Goal: Task Accomplishment & Management: Complete application form

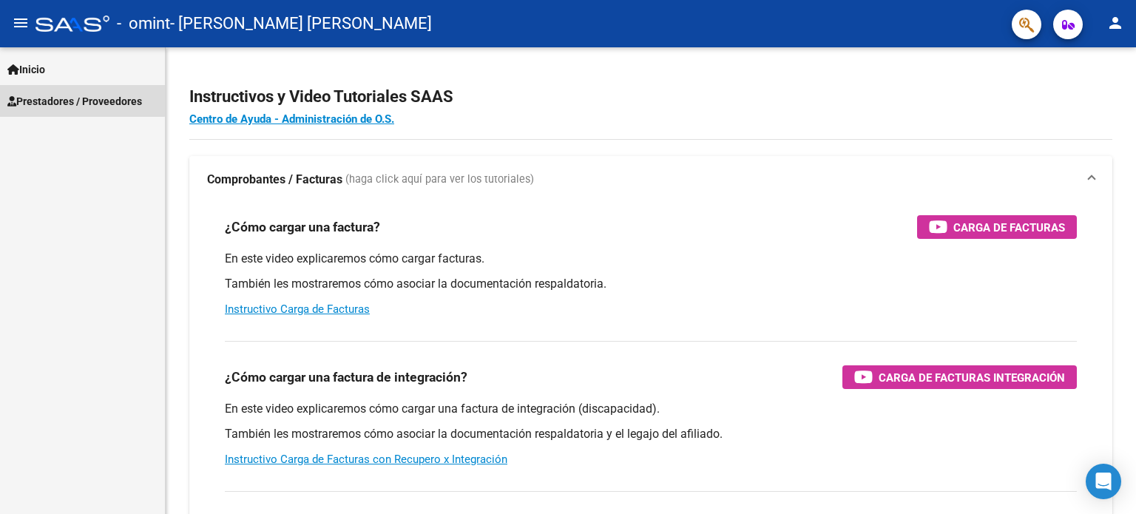
click at [64, 100] on span "Prestadores / Proveedores" at bounding box center [74, 101] width 135 height 16
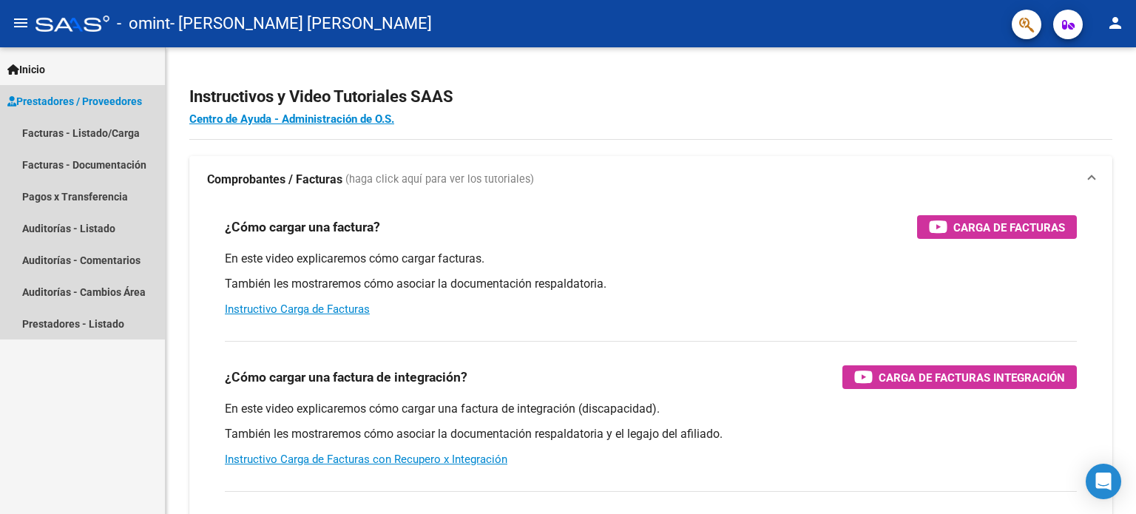
click at [98, 97] on span "Prestadores / Proveedores" at bounding box center [74, 101] width 135 height 16
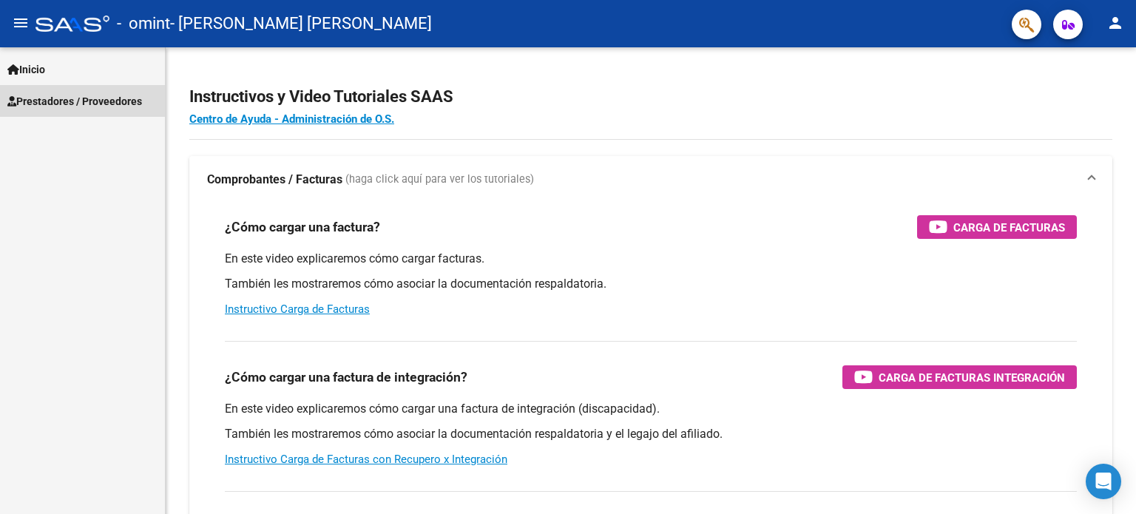
click at [98, 97] on span "Prestadores / Proveedores" at bounding box center [74, 101] width 135 height 16
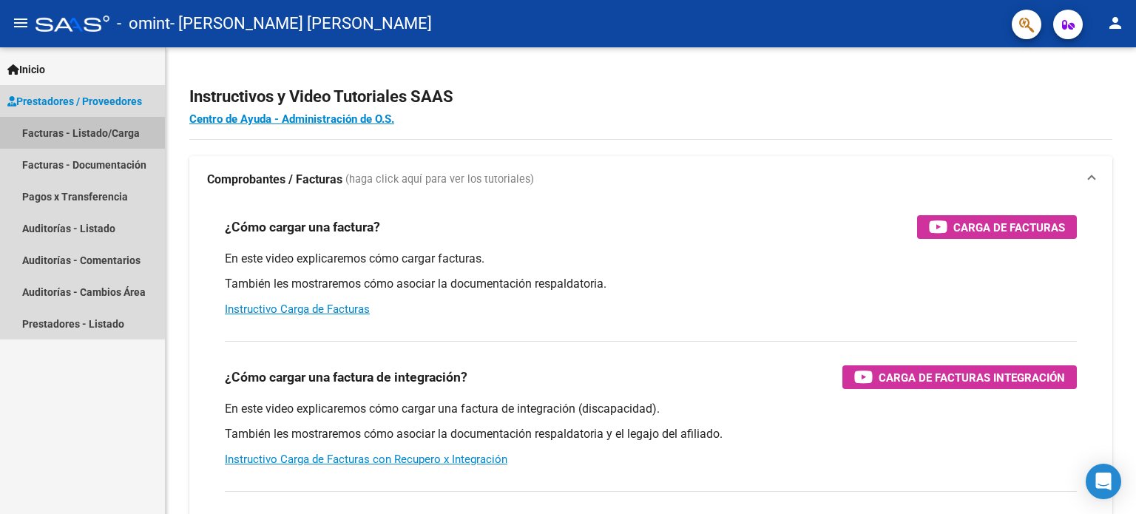
click at [99, 135] on link "Facturas - Listado/Carga" at bounding box center [82, 133] width 165 height 32
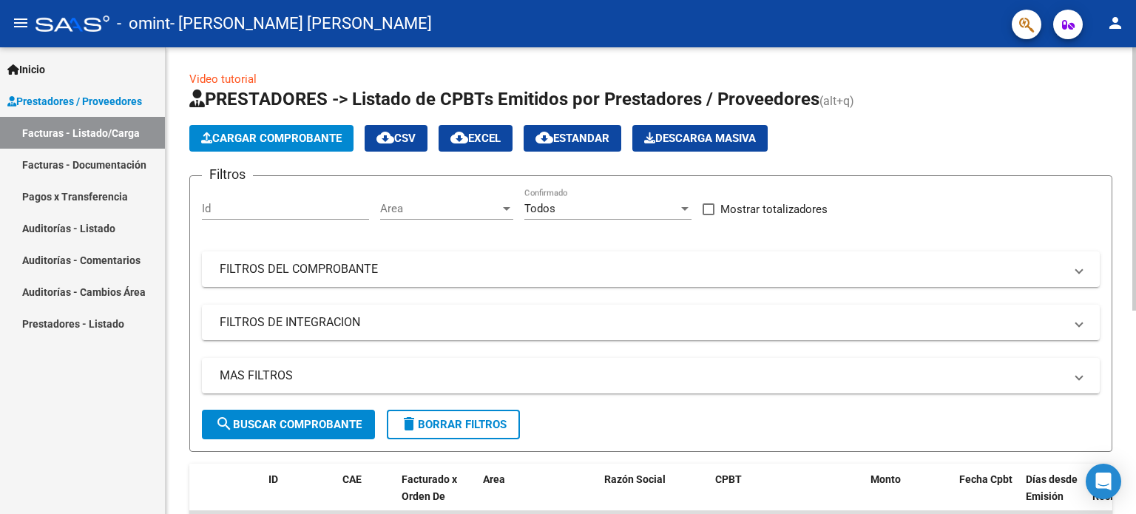
click at [269, 139] on span "Cargar Comprobante" at bounding box center [271, 138] width 141 height 13
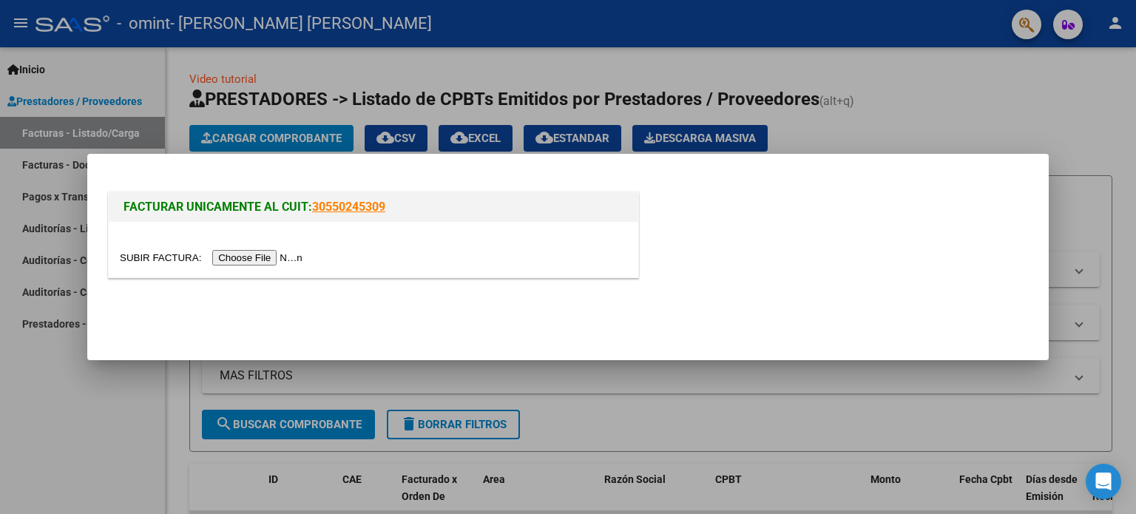
click at [13, 425] on div at bounding box center [568, 257] width 1136 height 514
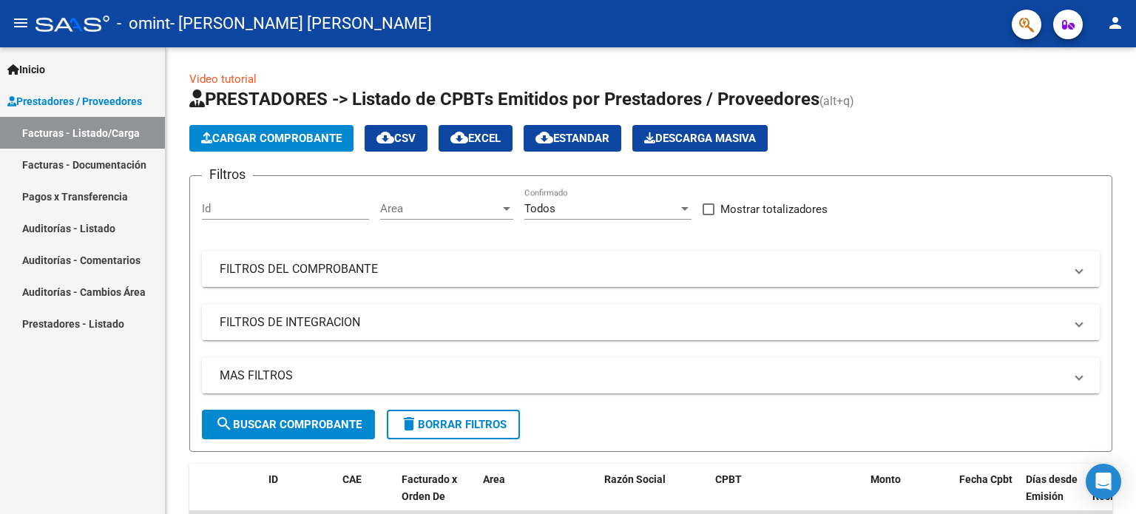
click at [121, 103] on span "Prestadores / Proveedores" at bounding box center [74, 101] width 135 height 16
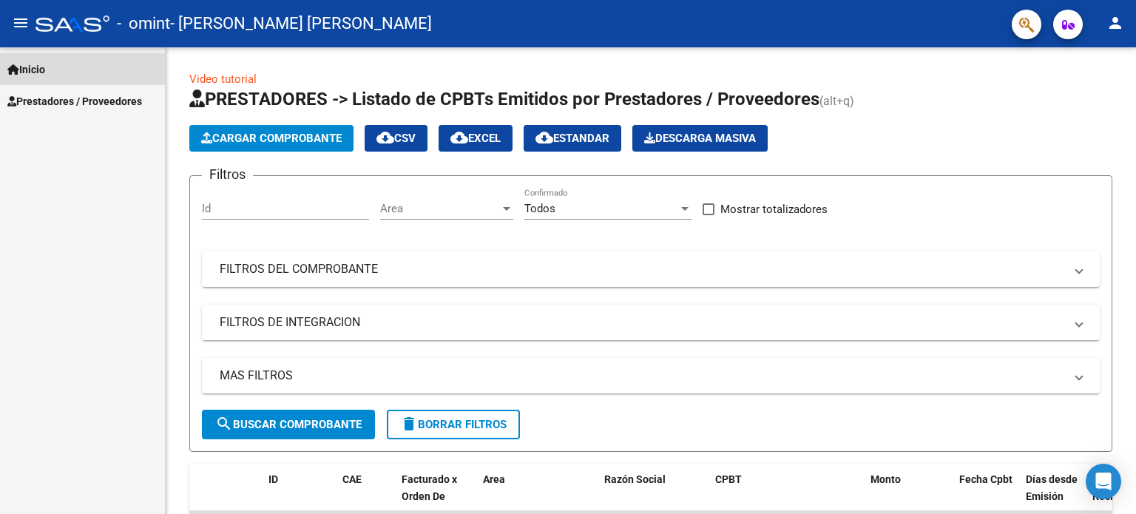
click at [27, 70] on span "Inicio" at bounding box center [26, 69] width 38 height 16
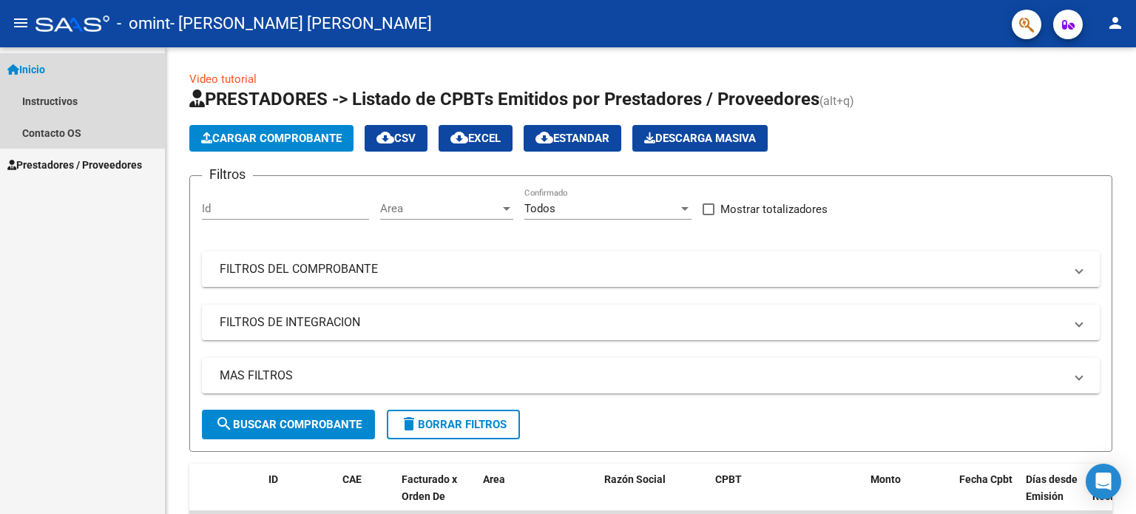
click at [27, 75] on span "Inicio" at bounding box center [26, 69] width 38 height 16
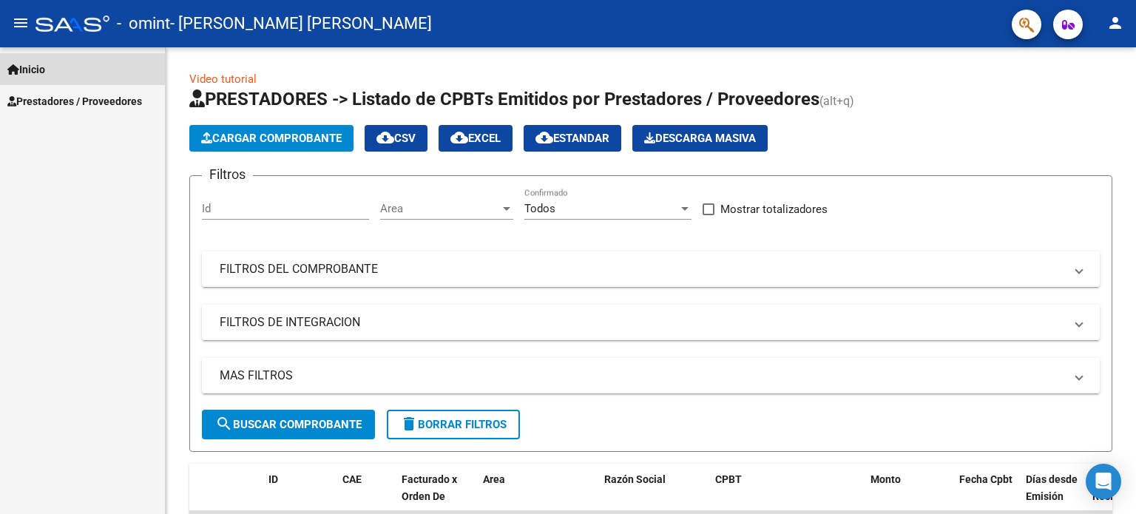
click at [44, 70] on span "Inicio" at bounding box center [26, 69] width 38 height 16
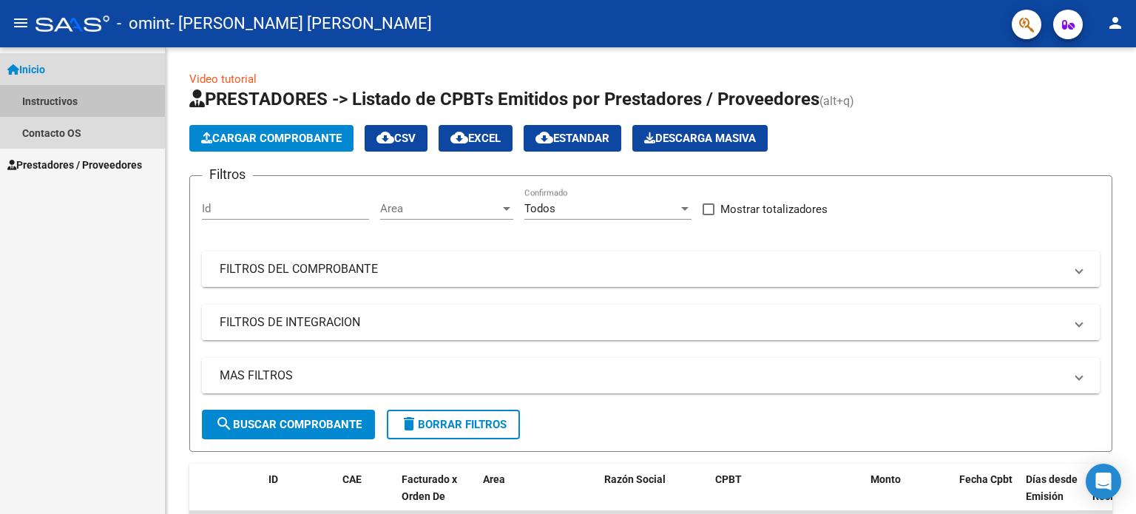
click at [60, 104] on link "Instructivos" at bounding box center [82, 101] width 165 height 32
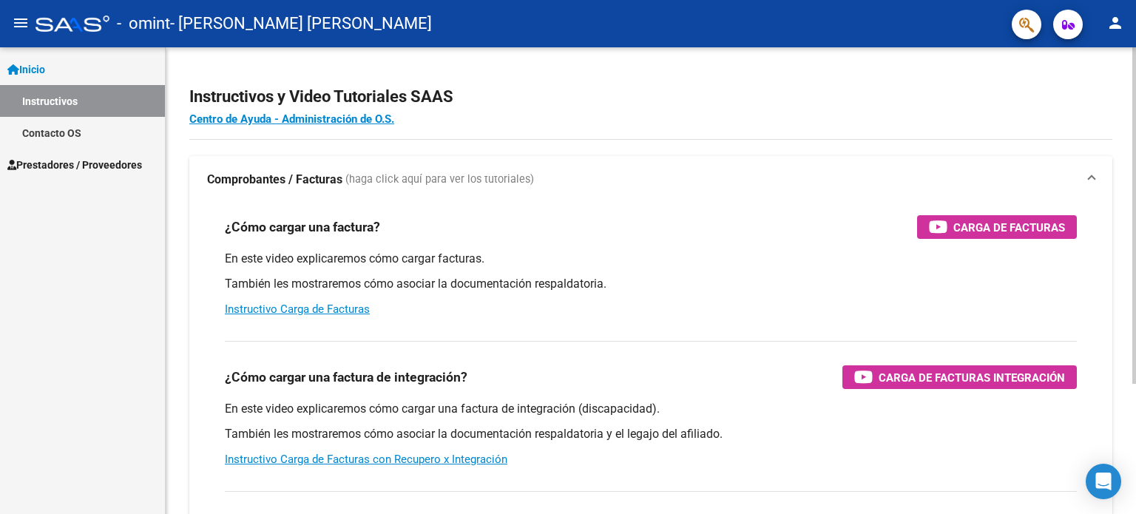
scroll to position [148, 0]
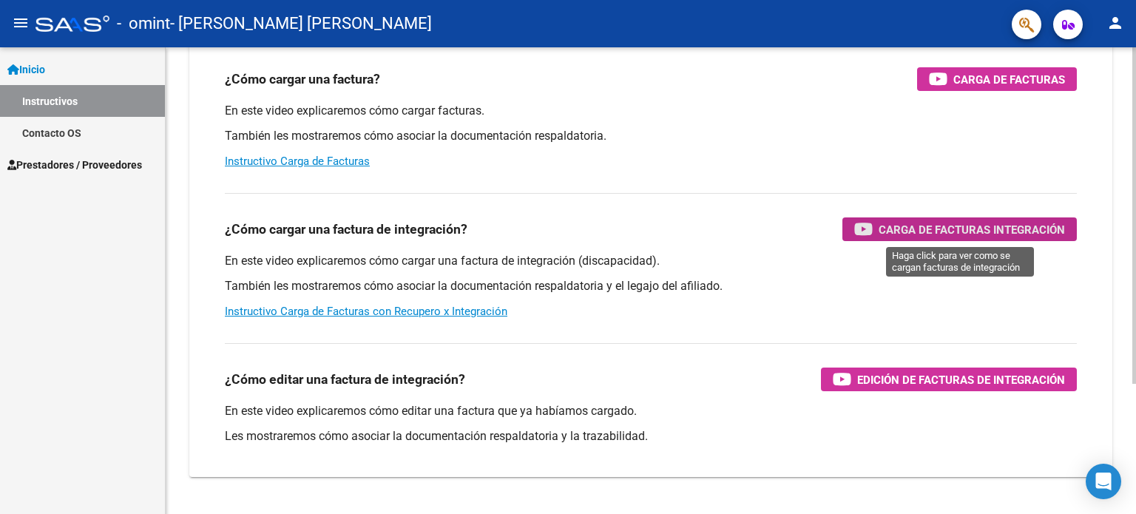
click at [919, 230] on span "Carga de Facturas Integración" at bounding box center [972, 229] width 186 height 18
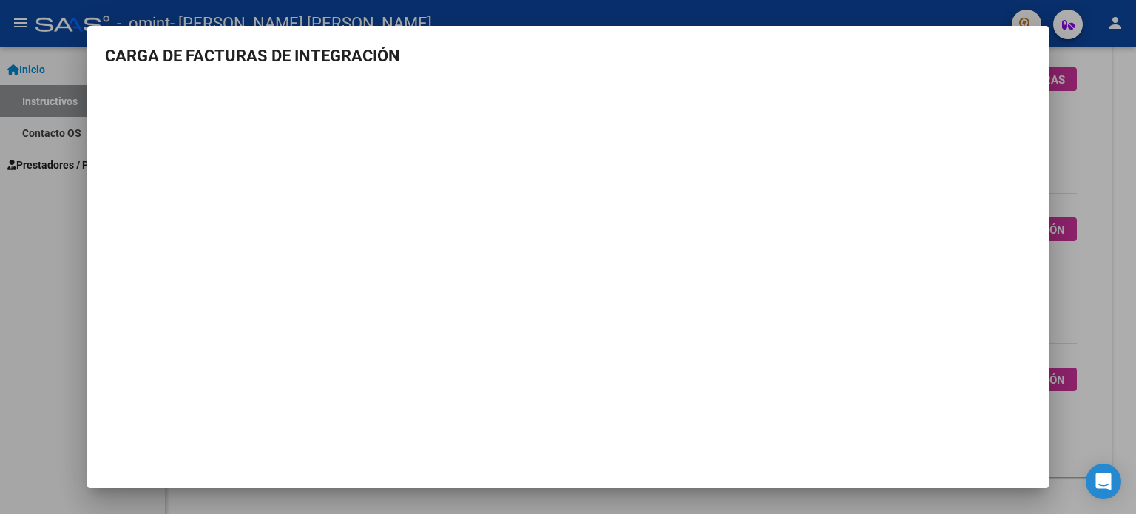
click at [1089, 127] on div at bounding box center [568, 257] width 1136 height 514
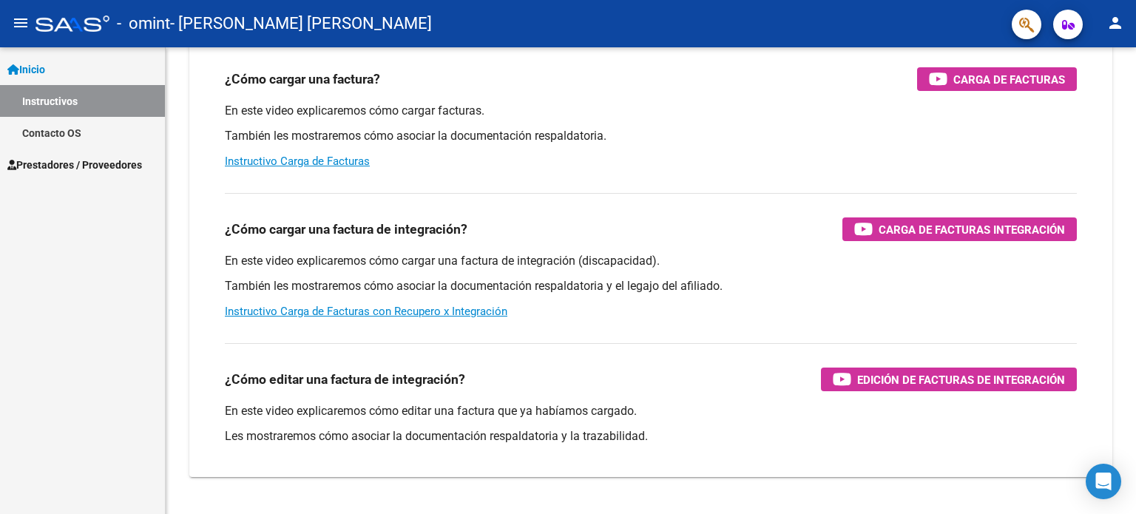
click at [77, 166] on span "Prestadores / Proveedores" at bounding box center [74, 165] width 135 height 16
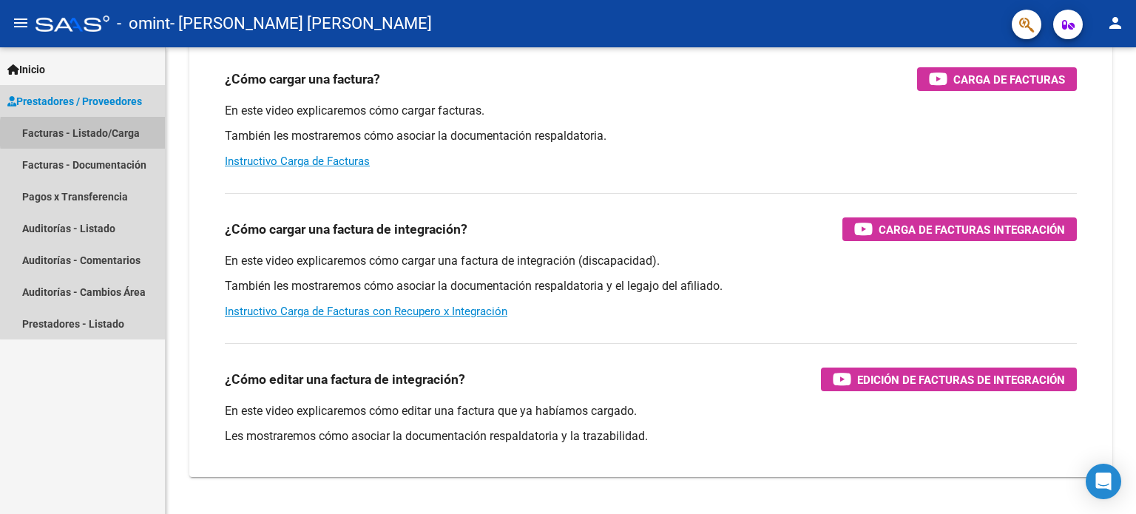
click at [118, 133] on link "Facturas - Listado/Carga" at bounding box center [82, 133] width 165 height 32
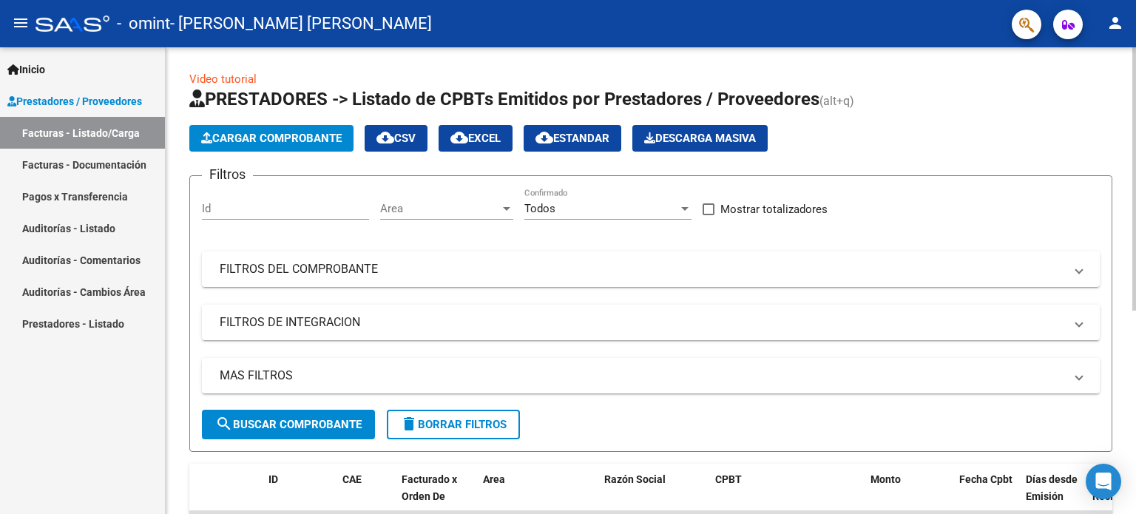
click at [249, 133] on span "Cargar Comprobante" at bounding box center [271, 138] width 141 height 13
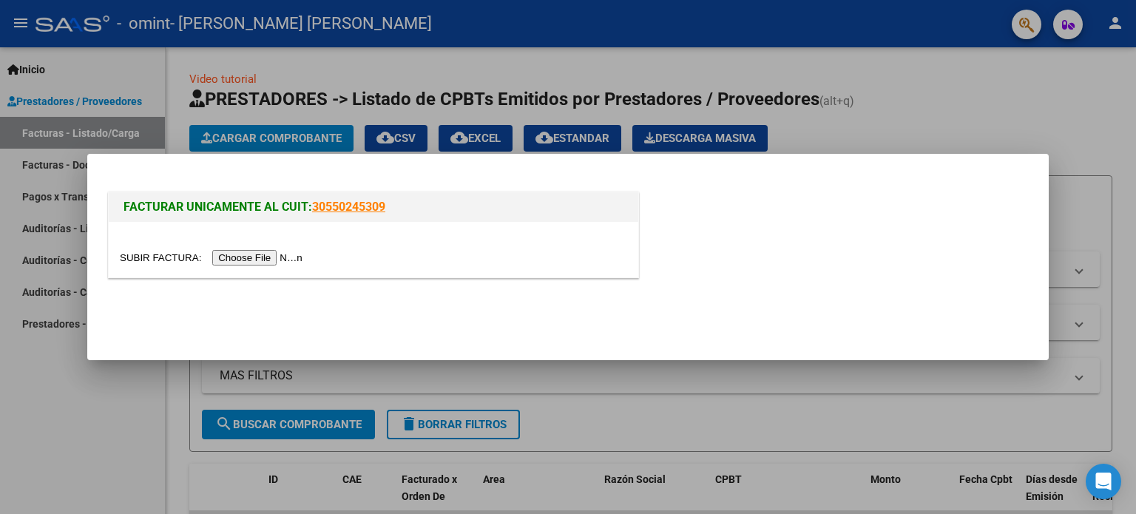
click at [254, 257] on input "file" at bounding box center [213, 258] width 187 height 16
click at [273, 255] on input "file" at bounding box center [213, 258] width 187 height 16
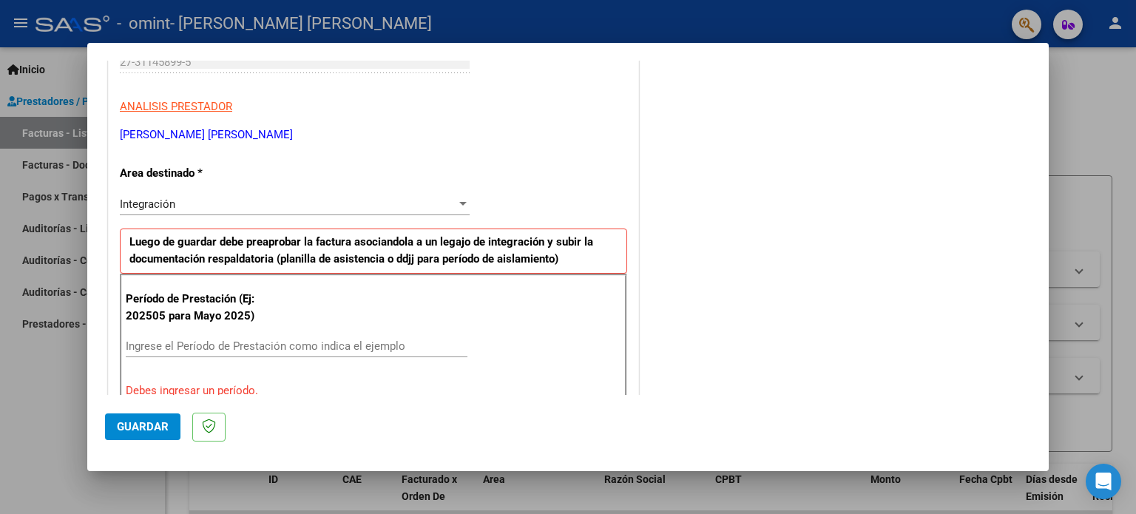
scroll to position [319, 0]
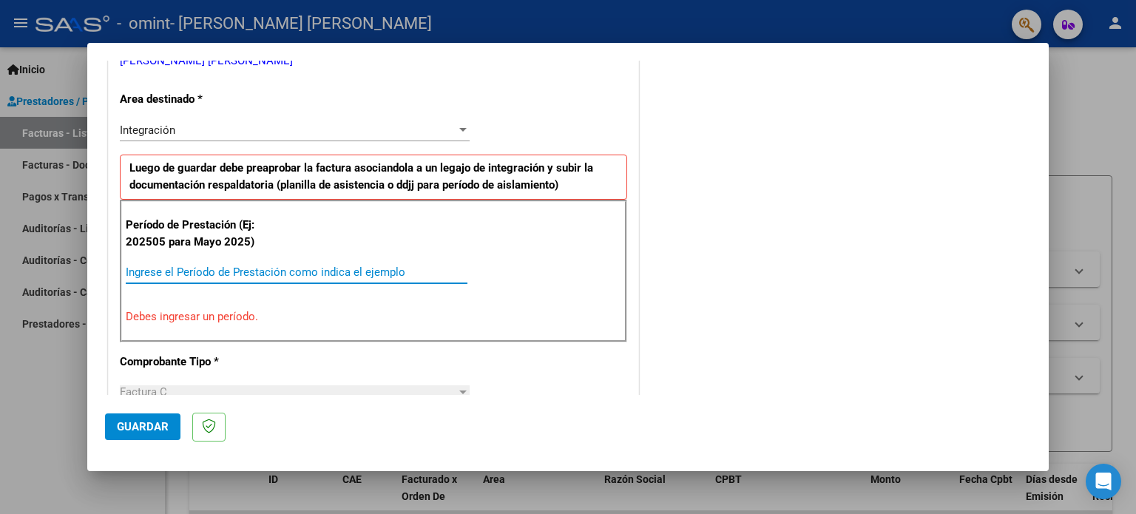
click at [132, 269] on input "Ingrese el Período de Prestación como indica el ejemplo" at bounding box center [297, 272] width 342 height 13
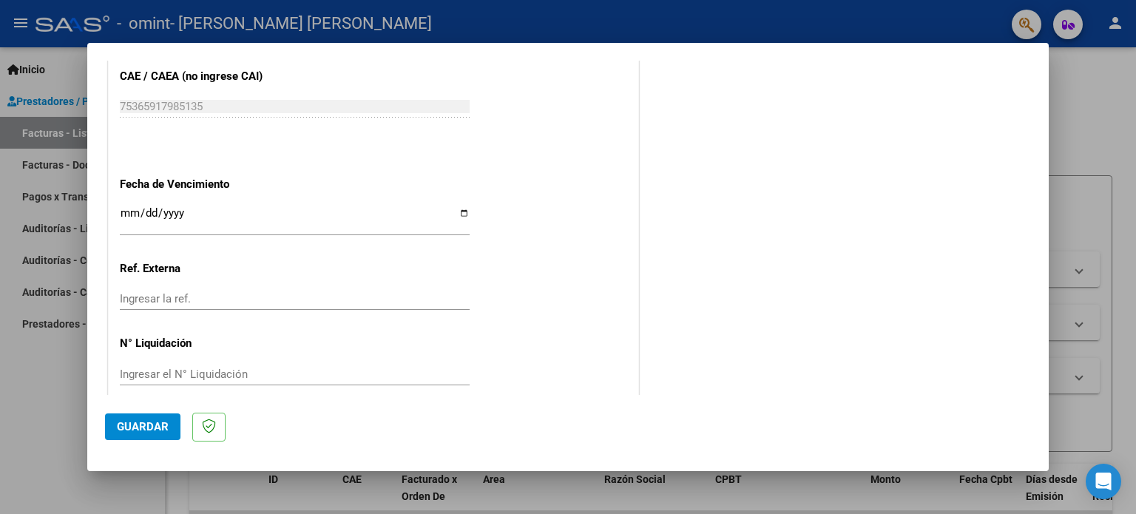
scroll to position [965, 0]
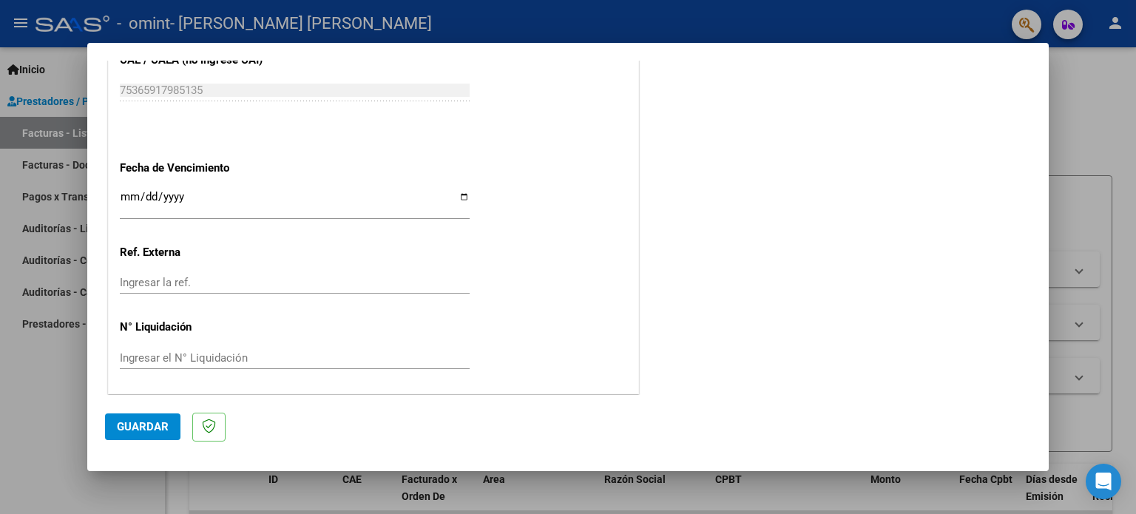
type input "202508"
click at [149, 428] on span "Guardar" at bounding box center [143, 426] width 52 height 13
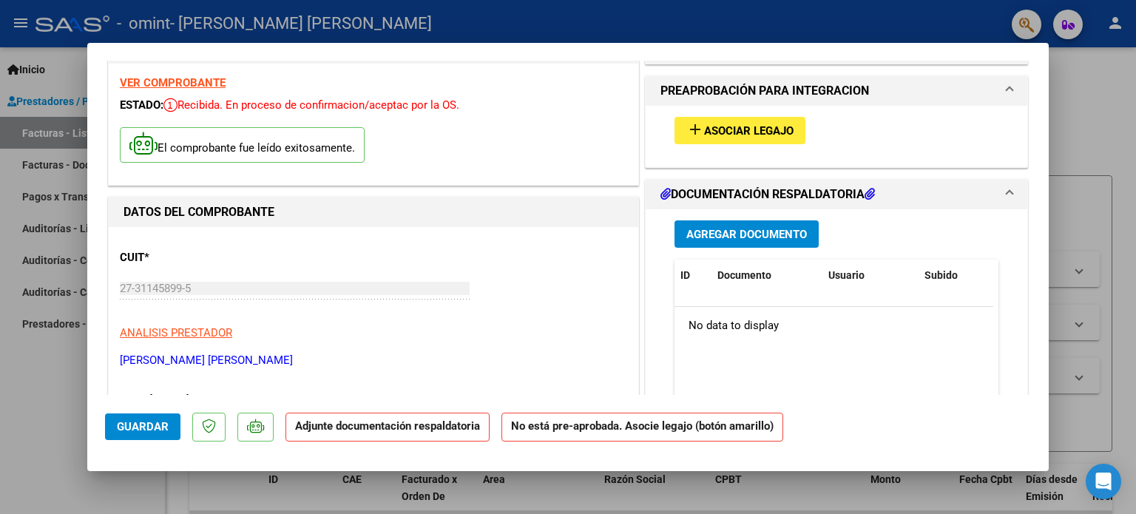
scroll to position [0, 0]
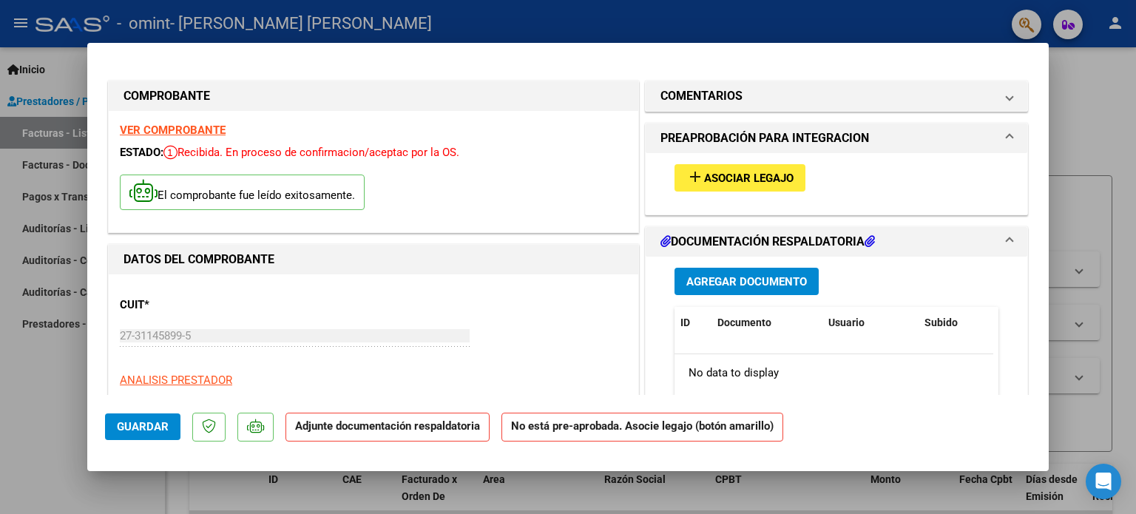
click at [746, 177] on span "Asociar Legajo" at bounding box center [749, 178] width 90 height 13
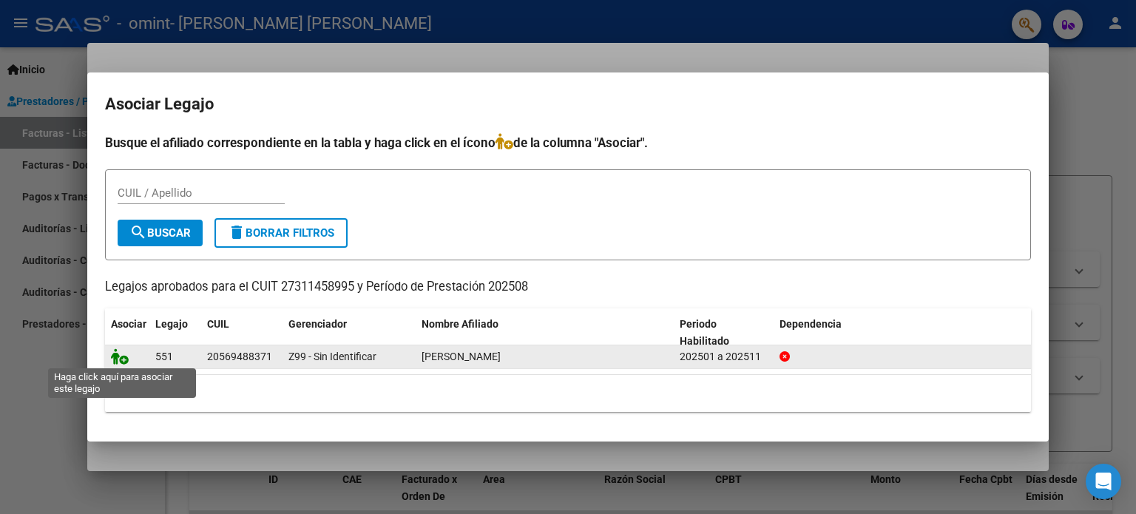
click at [121, 357] on icon at bounding box center [120, 356] width 18 height 16
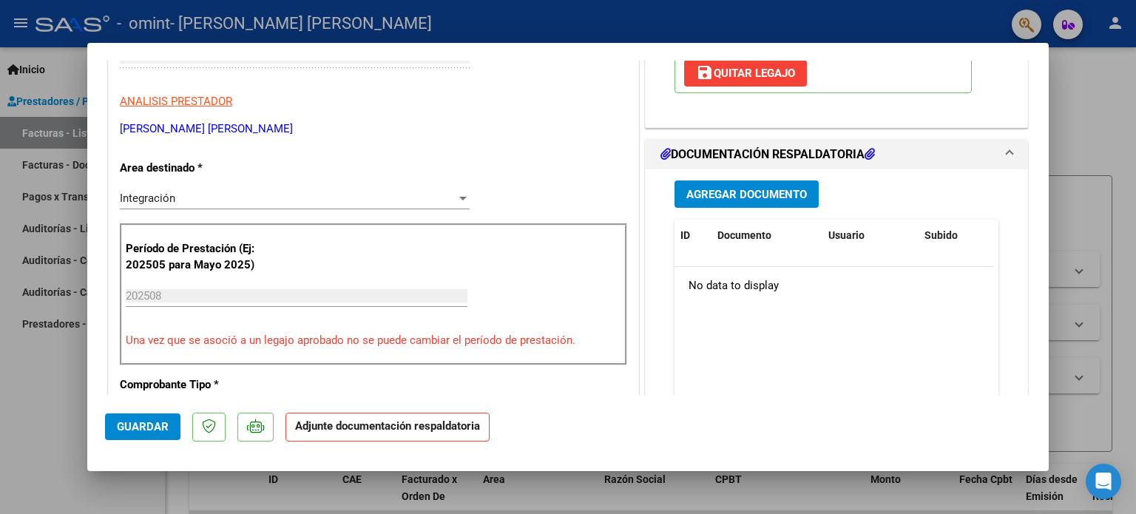
scroll to position [296, 0]
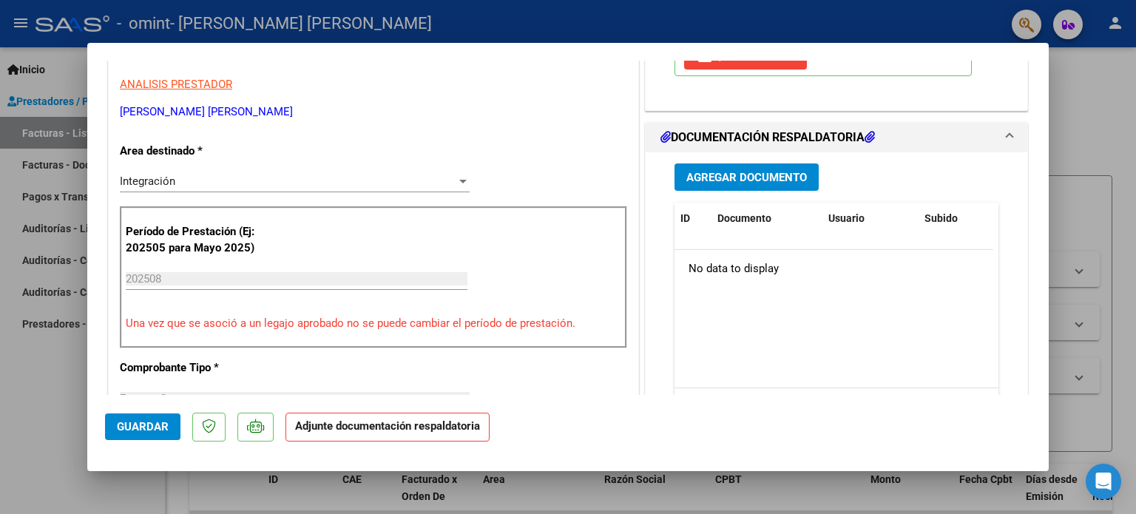
click at [781, 132] on h1 "DOCUMENTACIÓN RESPALDATORIA" at bounding box center [768, 138] width 215 height 18
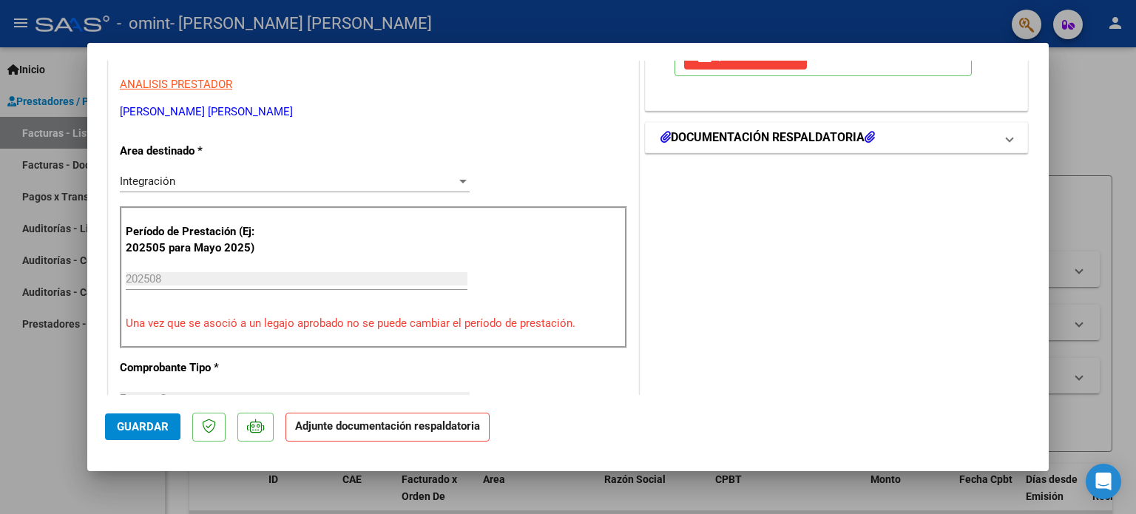
click at [781, 132] on h1 "DOCUMENTACIÓN RESPALDATORIA" at bounding box center [768, 138] width 215 height 18
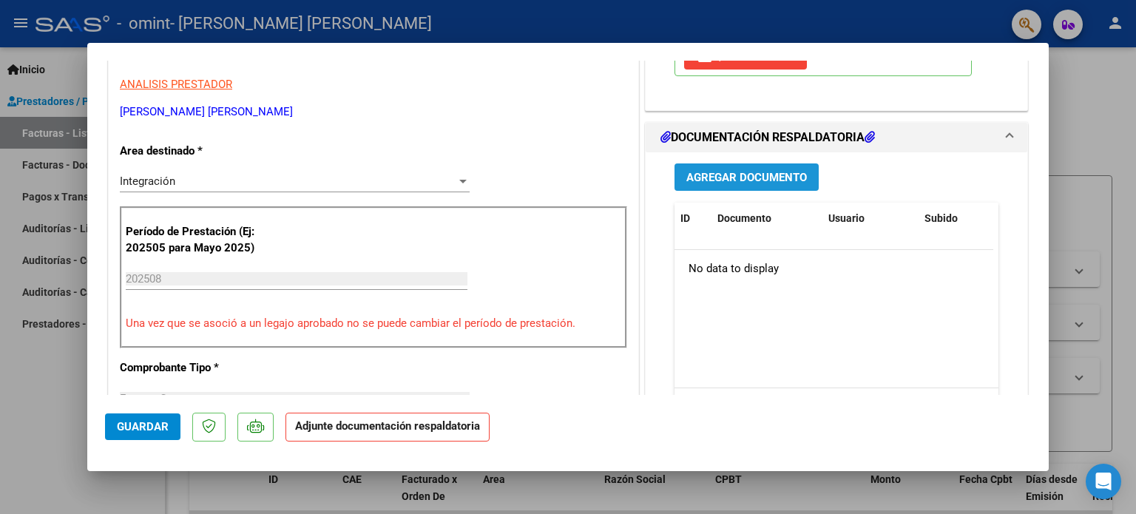
click at [710, 177] on span "Agregar Documento" at bounding box center [747, 177] width 121 height 13
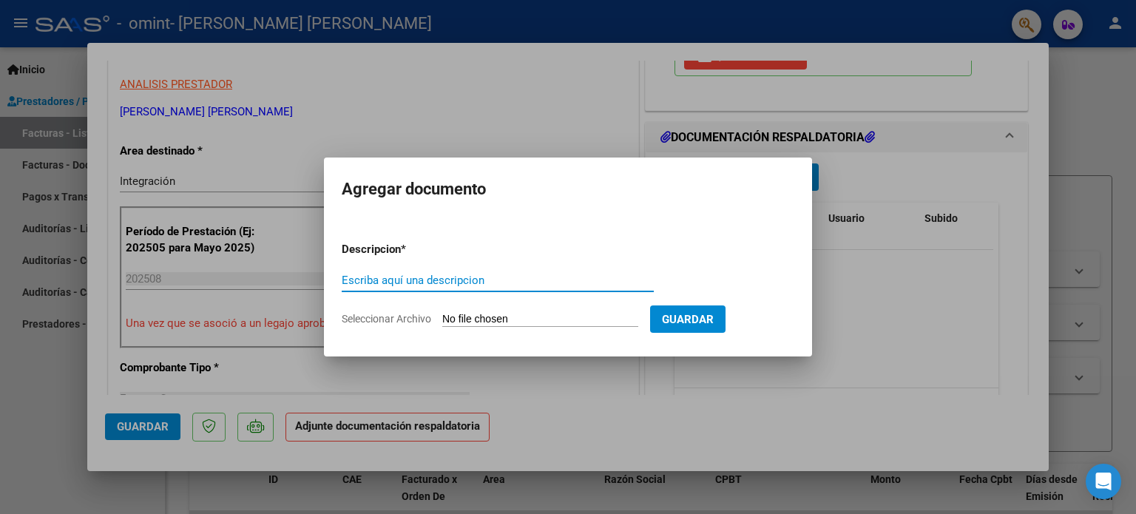
click at [423, 279] on input "Escriba aquí una descripcion" at bounding box center [498, 280] width 312 height 13
type input "planilla de asistencia"
click at [421, 319] on span "Seleccionar Archivo" at bounding box center [387, 319] width 90 height 12
click at [442, 319] on input "Seleccionar Archivo" at bounding box center [540, 320] width 196 height 14
type input "C:\fakepath\[PERSON_NAME].pdf"
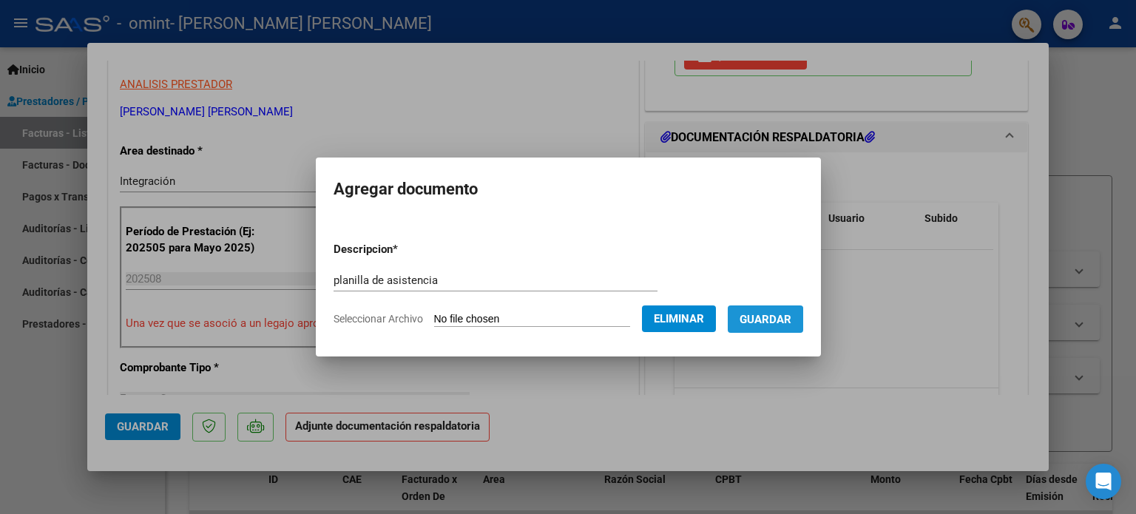
click at [774, 323] on span "Guardar" at bounding box center [766, 319] width 52 height 13
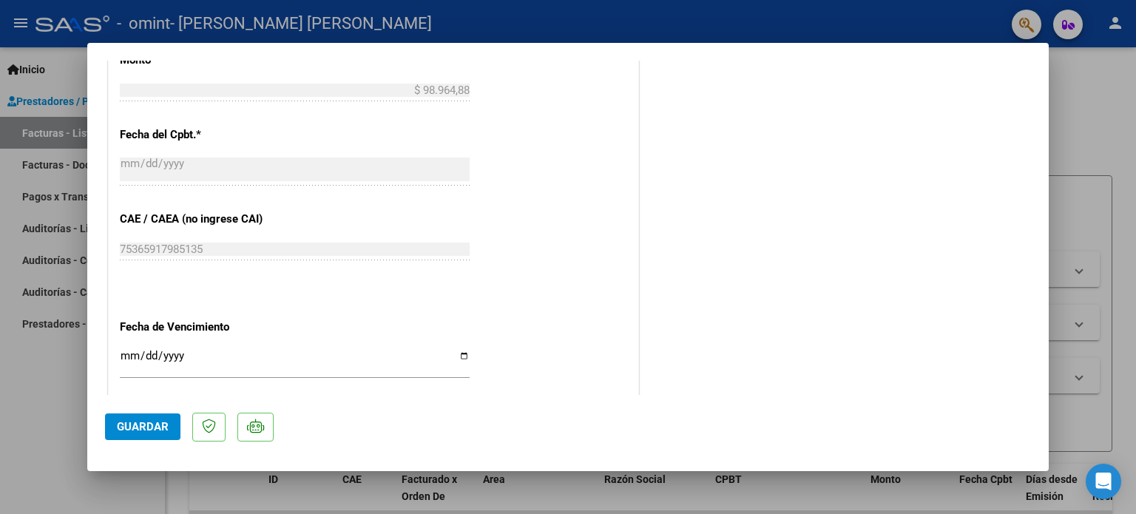
scroll to position [988, 0]
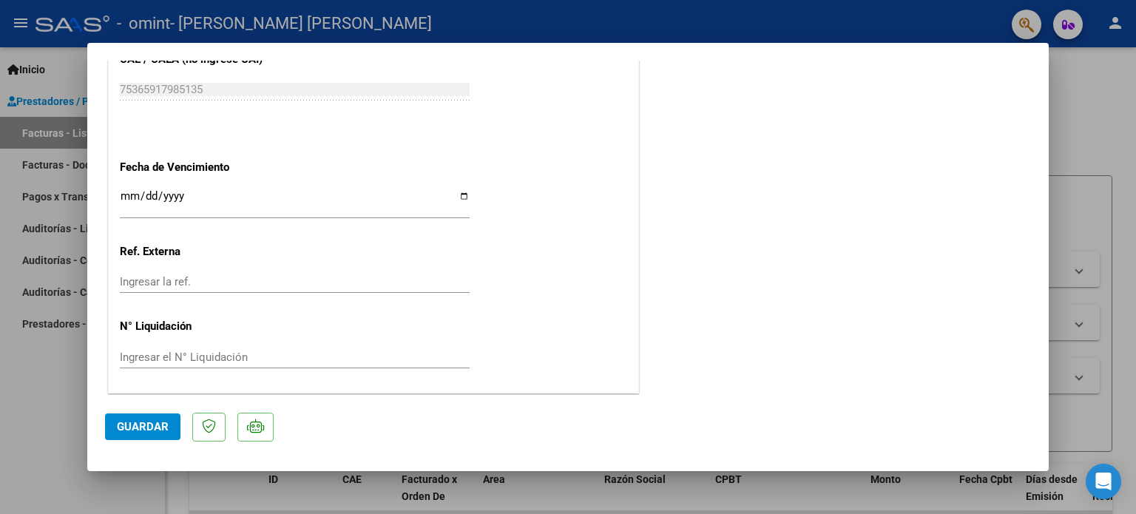
click at [142, 428] on span "Guardar" at bounding box center [143, 426] width 52 height 13
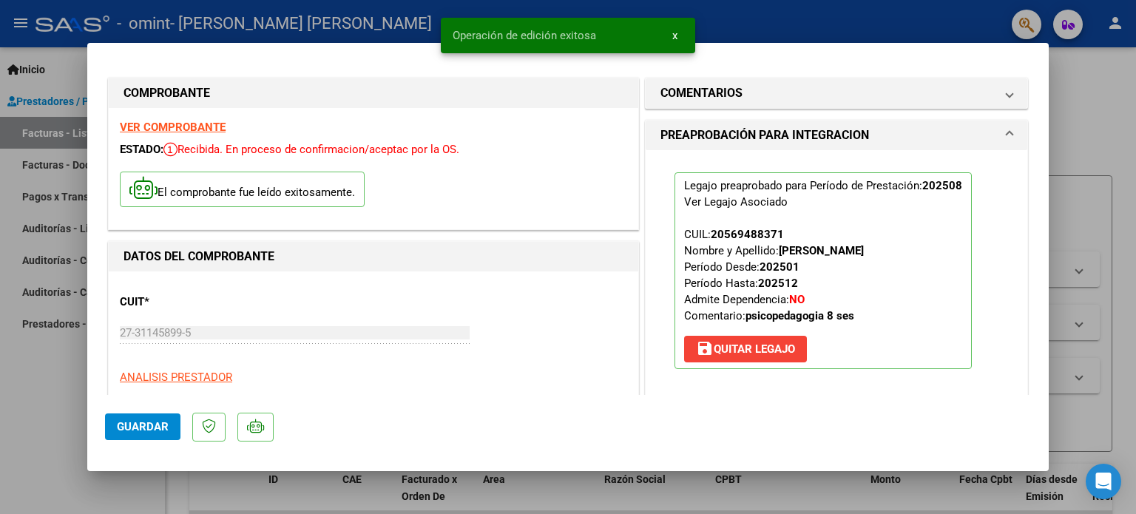
scroll to position [0, 0]
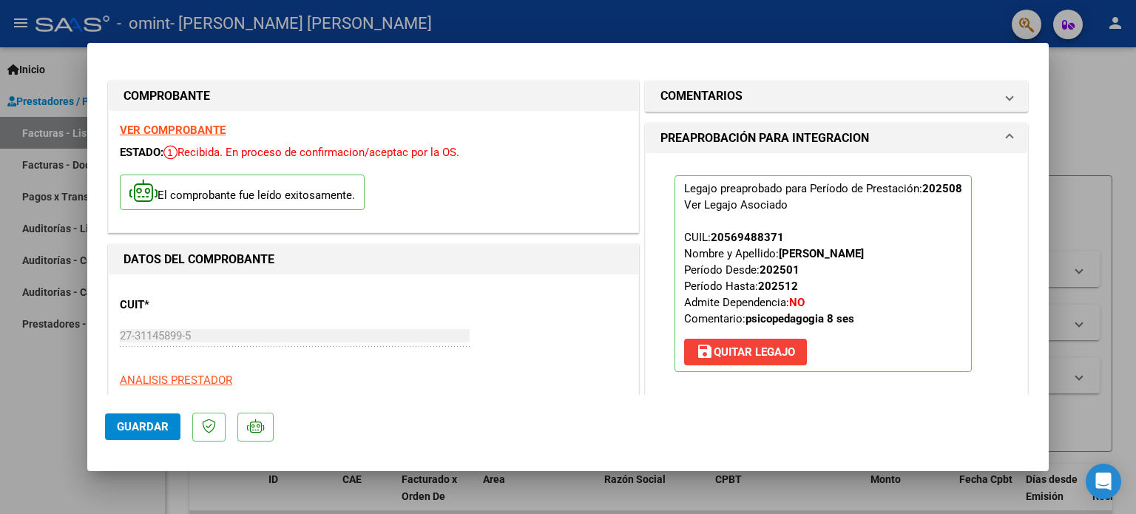
click at [1096, 103] on div at bounding box center [568, 257] width 1136 height 514
type input "$ 0,00"
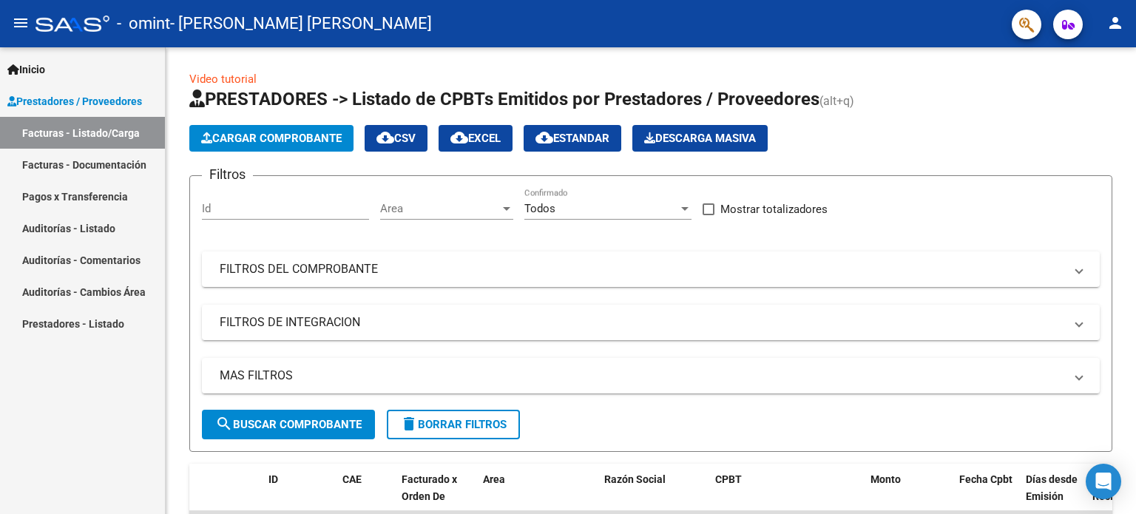
click at [107, 161] on link "Facturas - Documentación" at bounding box center [82, 165] width 165 height 32
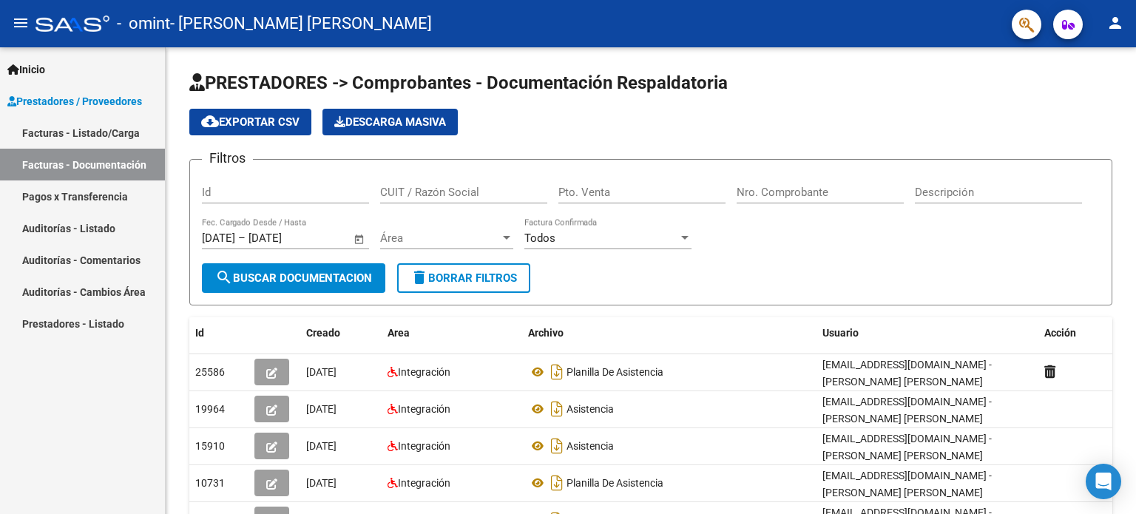
click at [92, 197] on link "Pagos x Transferencia" at bounding box center [82, 197] width 165 height 32
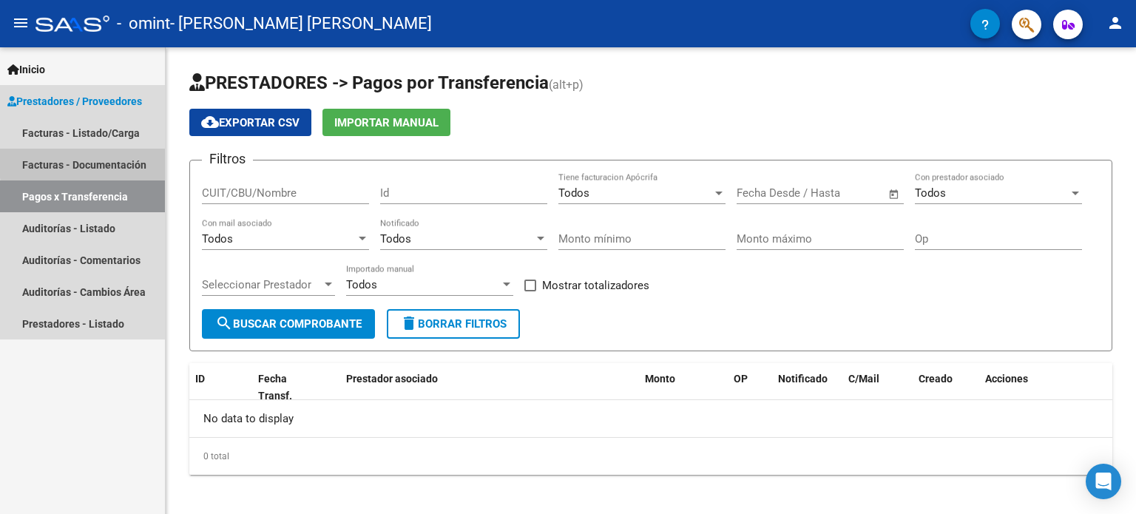
click at [115, 161] on link "Facturas - Documentación" at bounding box center [82, 165] width 165 height 32
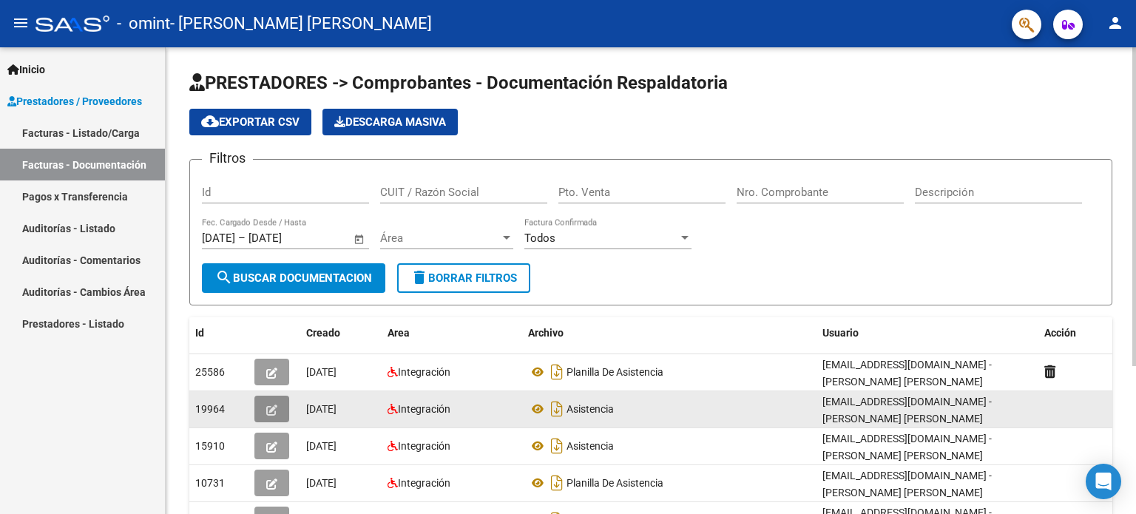
click at [266, 406] on icon "button" at bounding box center [271, 410] width 11 height 11
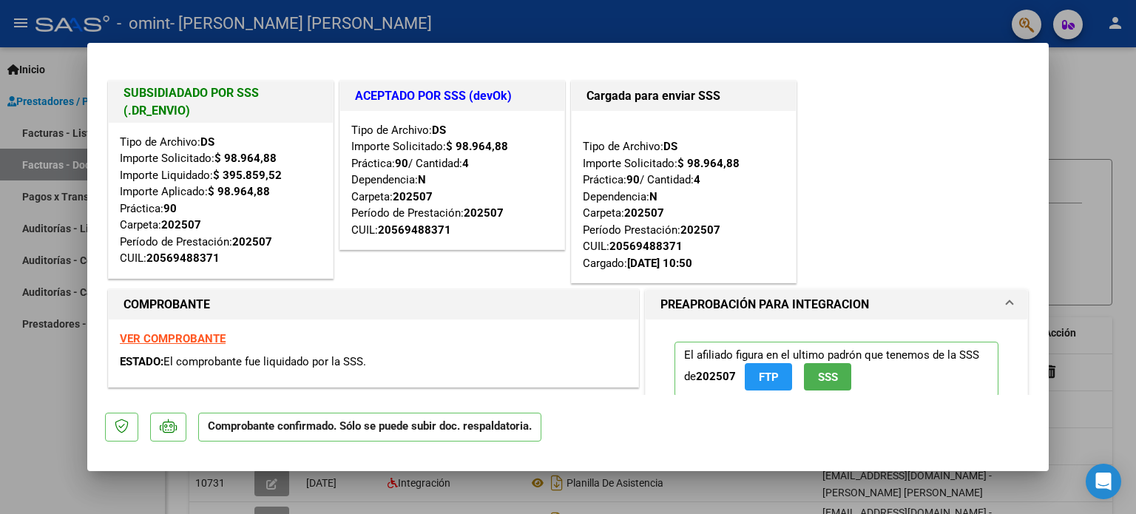
scroll to position [74, 0]
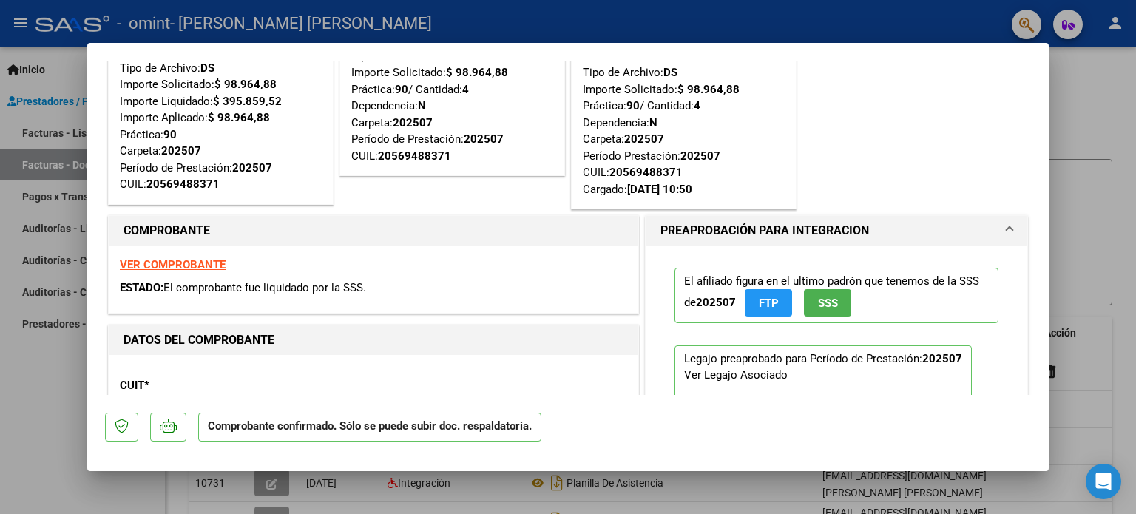
click at [183, 266] on strong "VER COMPROBANTE" at bounding box center [173, 264] width 106 height 13
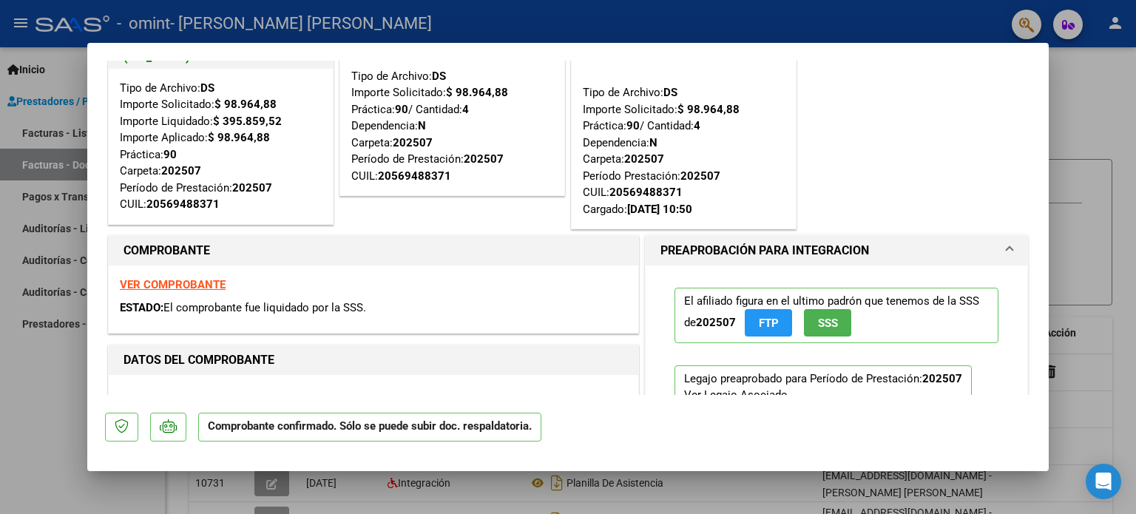
scroll to position [0, 0]
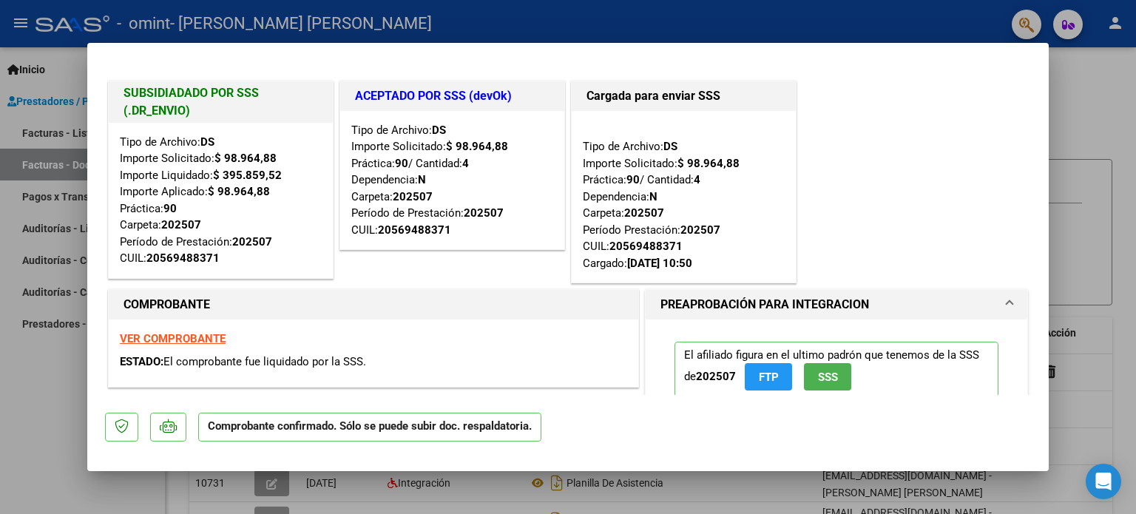
click at [1101, 84] on div at bounding box center [568, 257] width 1136 height 514
type input "$ 0,00"
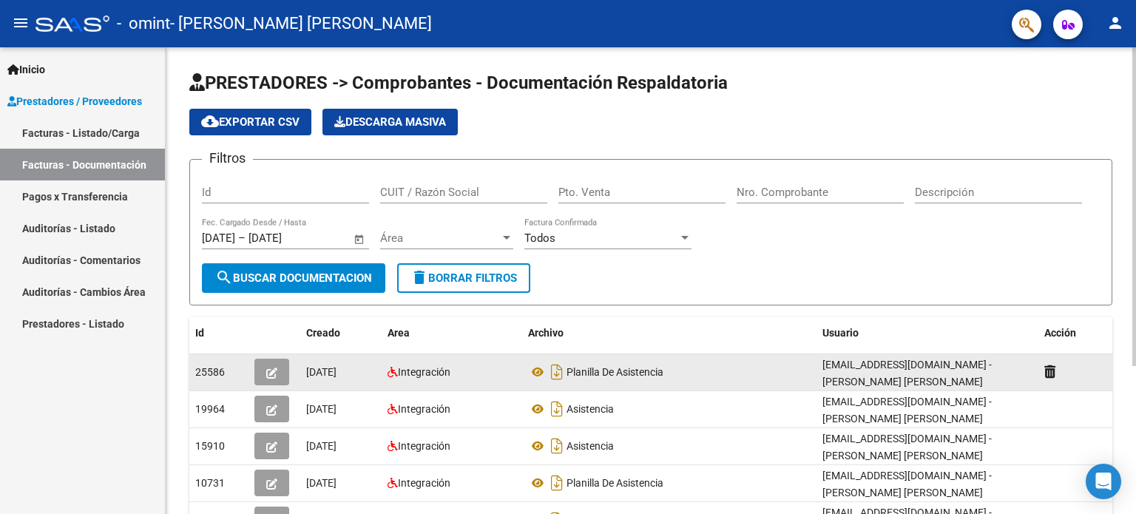
click at [264, 369] on button "button" at bounding box center [271, 372] width 35 height 27
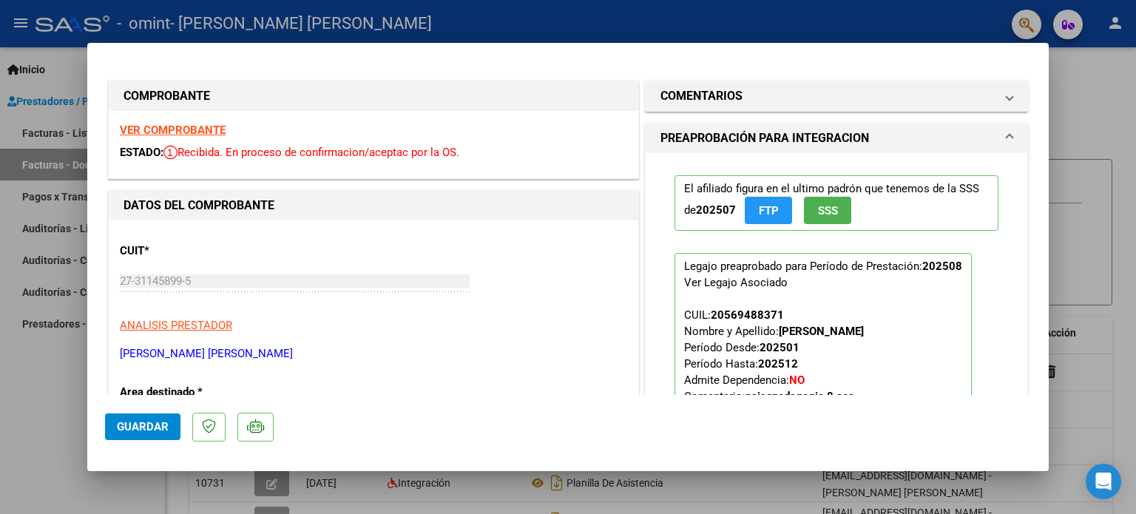
click at [1087, 92] on div at bounding box center [568, 257] width 1136 height 514
type input "$ 0,00"
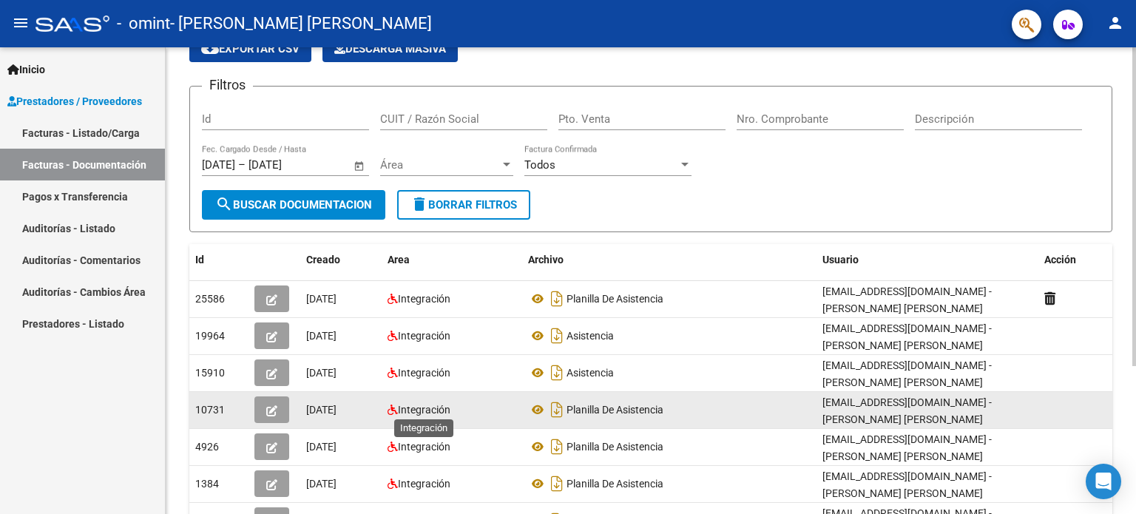
scroll to position [74, 0]
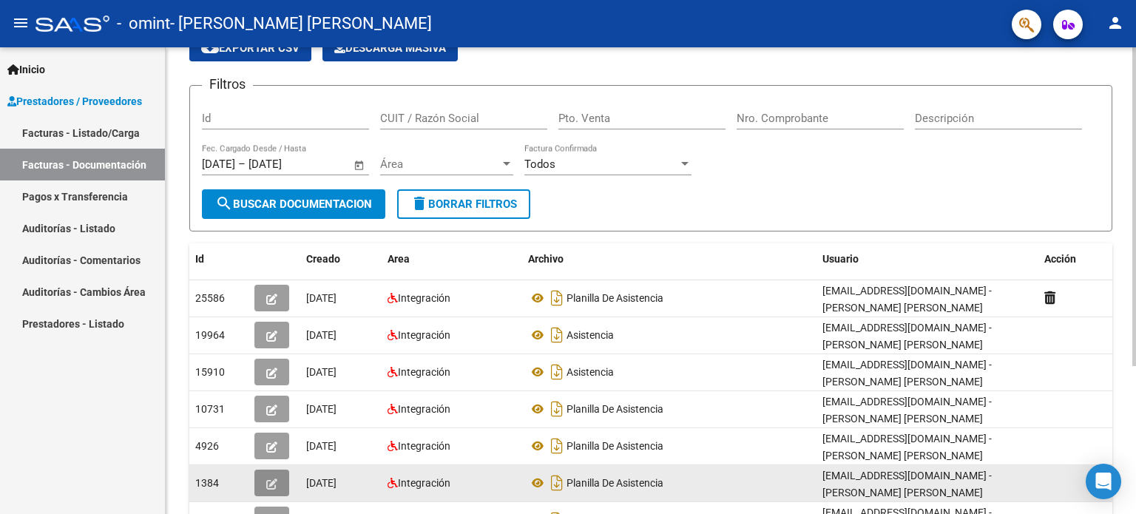
click at [273, 480] on icon "button" at bounding box center [271, 484] width 11 height 11
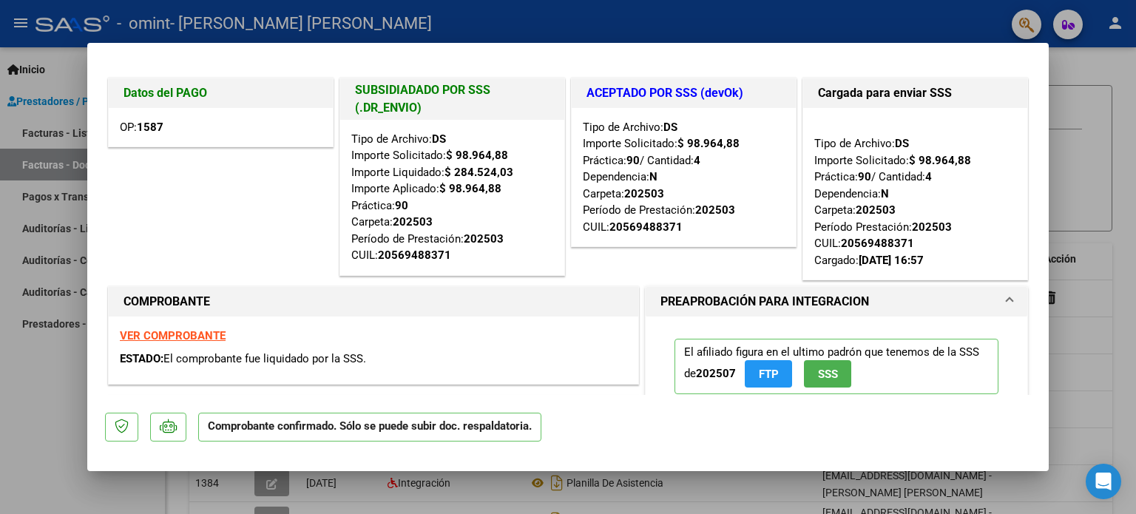
scroll to position [0, 0]
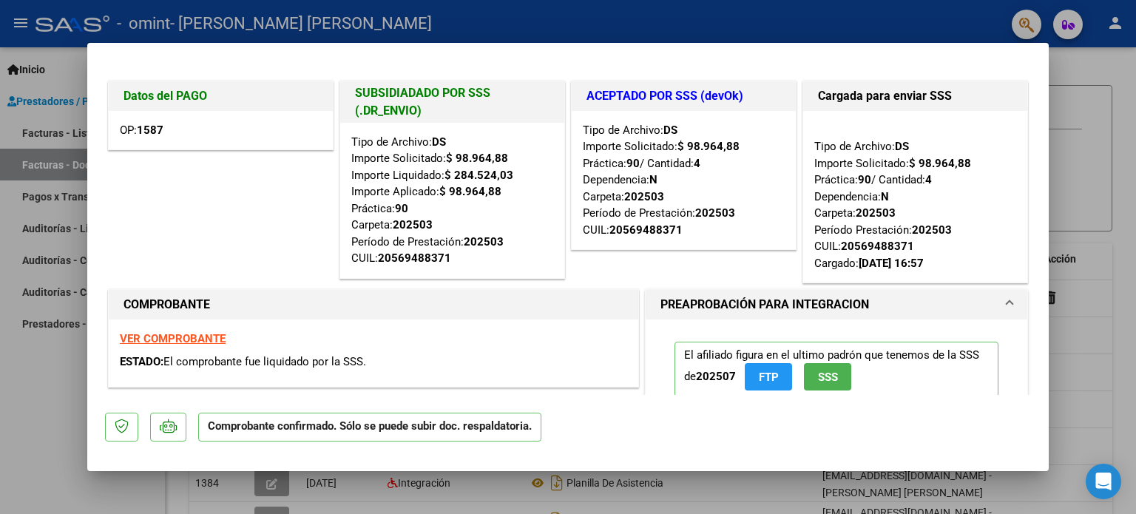
click at [1089, 194] on div at bounding box center [568, 257] width 1136 height 514
type input "$ 0,00"
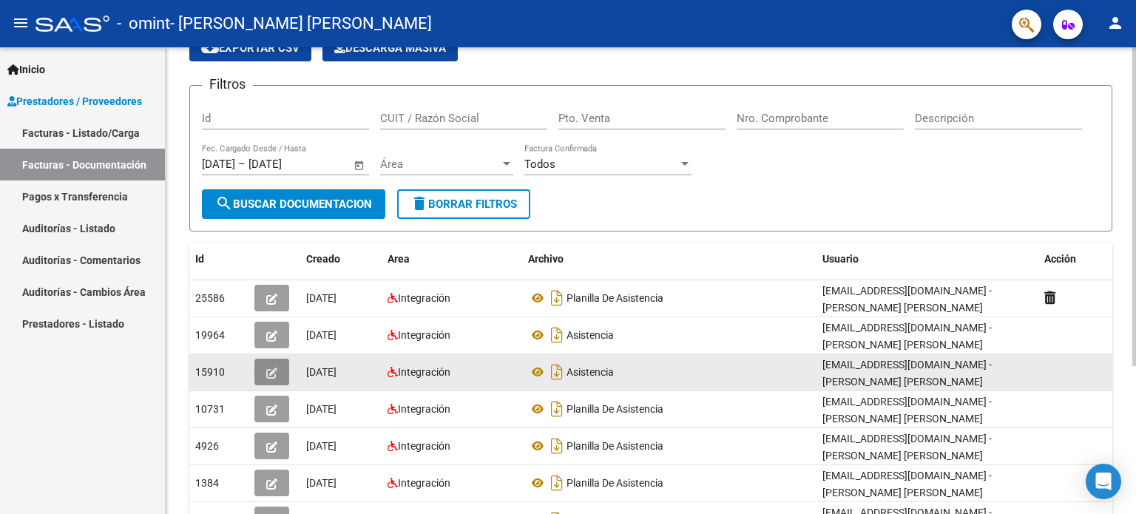
click at [269, 372] on icon "button" at bounding box center [271, 373] width 11 height 11
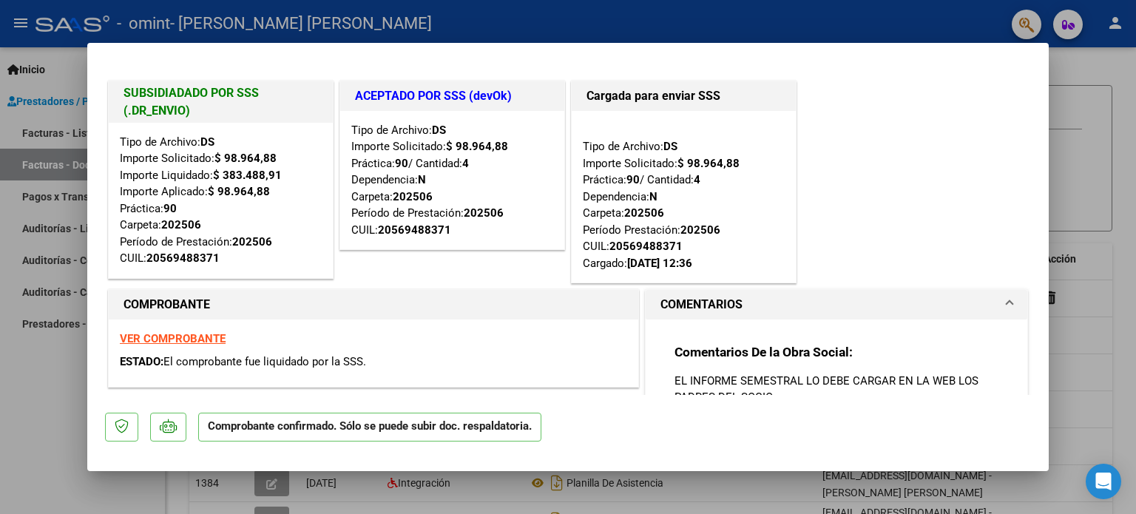
click at [1086, 168] on div at bounding box center [568, 257] width 1136 height 514
type input "$ 0,00"
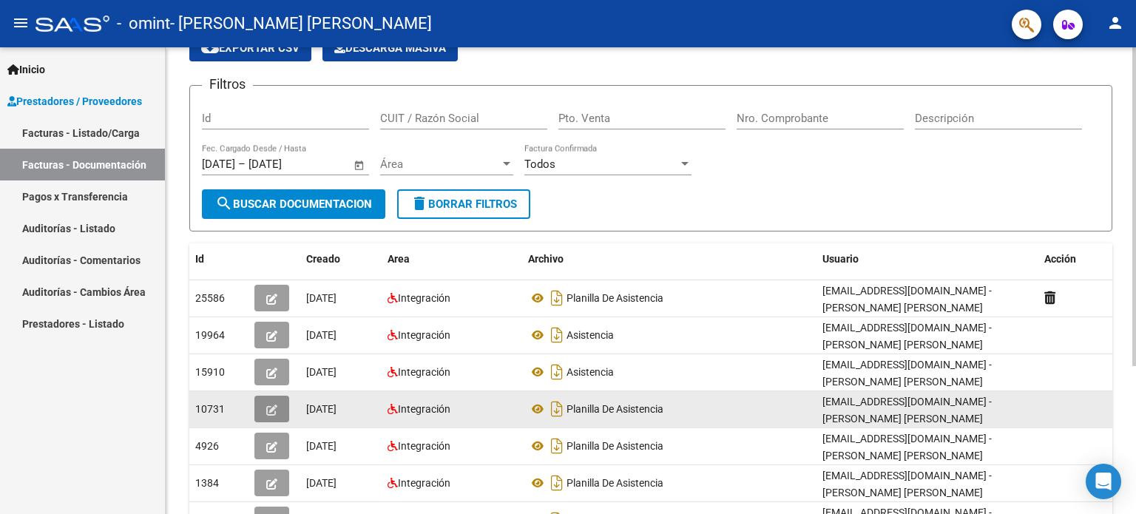
click at [274, 405] on icon "button" at bounding box center [271, 410] width 11 height 11
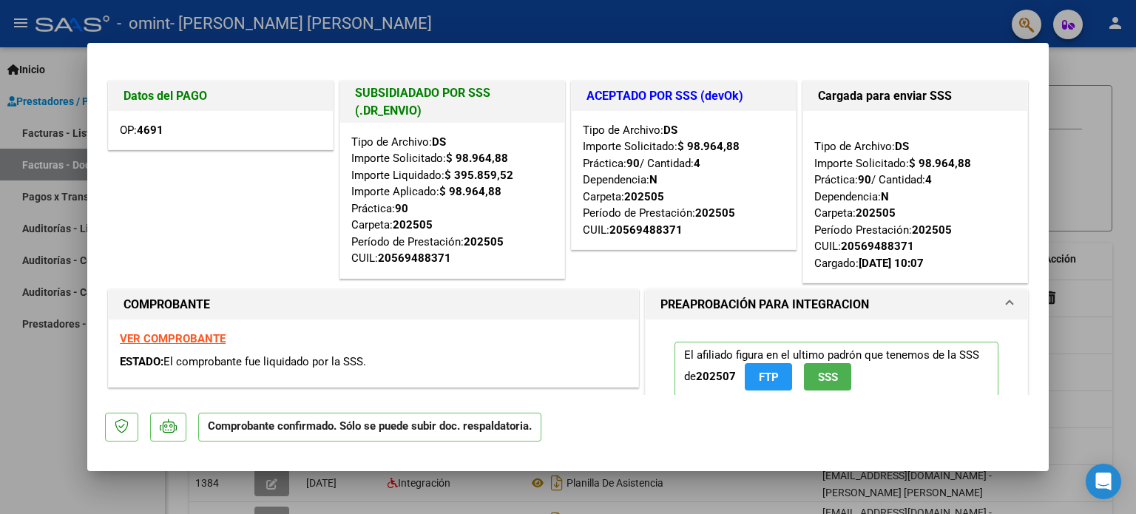
click at [1089, 177] on div at bounding box center [568, 257] width 1136 height 514
type input "$ 0,00"
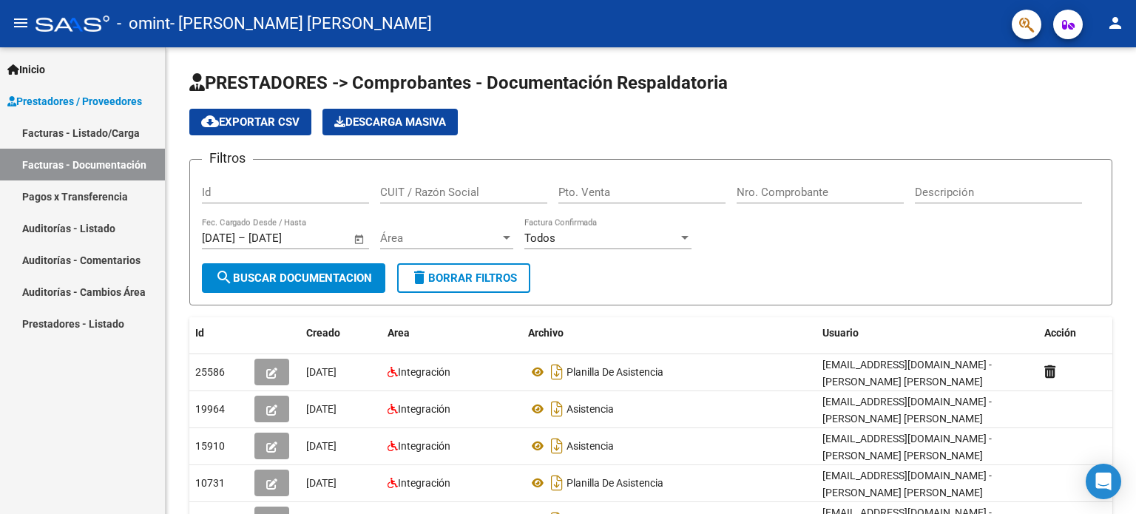
click at [1120, 23] on mat-icon "person" at bounding box center [1116, 23] width 18 height 18
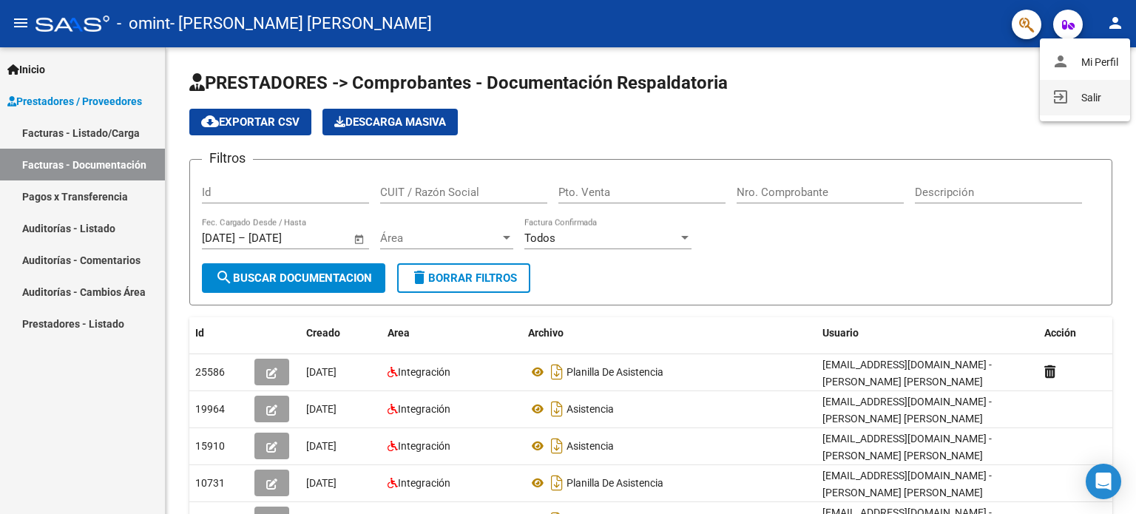
click at [1097, 99] on button "exit_to_app Salir" at bounding box center [1085, 98] width 90 height 36
